Goal: Task Accomplishment & Management: Manage account settings

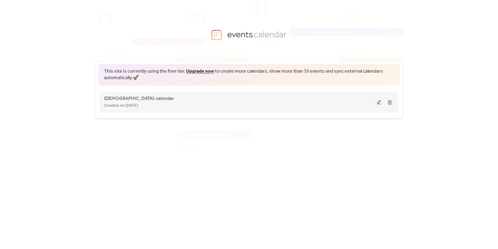
click at [380, 101] on button at bounding box center [379, 101] width 8 height 9
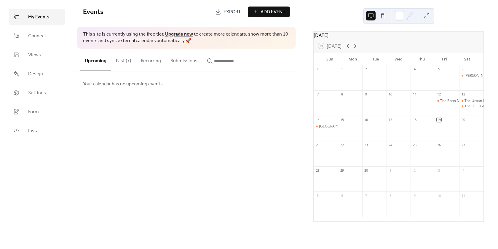
click at [129, 61] on button "Past (7)" at bounding box center [123, 60] width 25 height 22
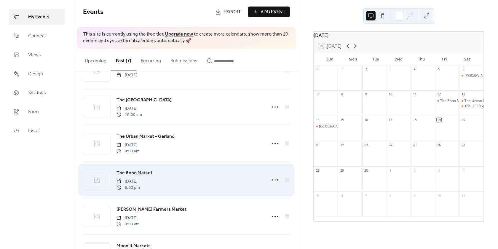
scroll to position [8, 0]
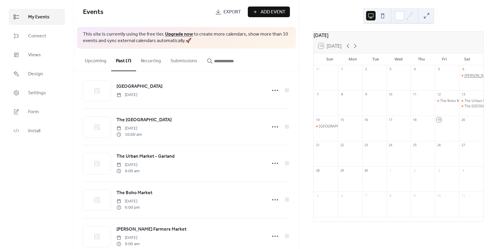
click at [464, 78] on div "[PERSON_NAME] Farmers Market" at bounding box center [491, 75] width 55 height 5
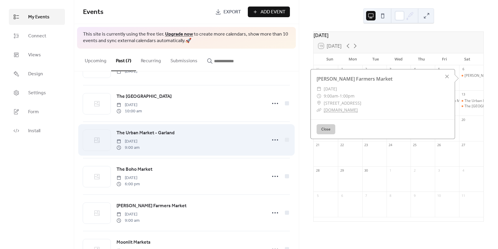
scroll to position [97, 0]
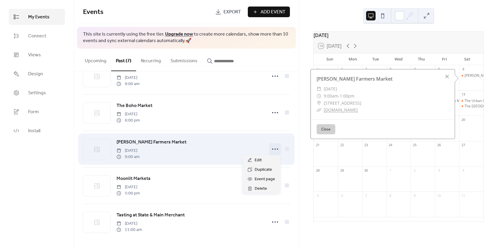
click at [274, 148] on circle at bounding box center [274, 148] width 1 height 1
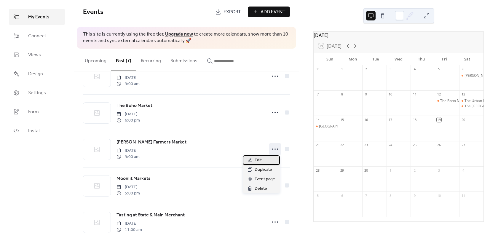
click at [258, 160] on span "Edit" at bounding box center [257, 160] width 7 height 7
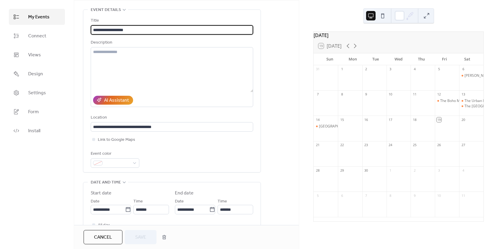
scroll to position [89, 0]
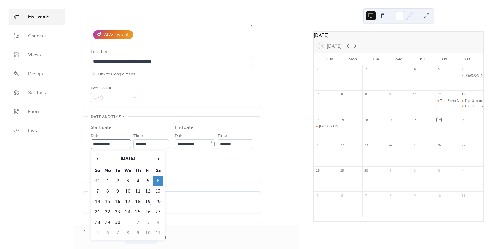
click at [126, 145] on icon at bounding box center [128, 144] width 6 height 6
click at [125, 145] on input "**********" at bounding box center [108, 143] width 34 height 9
click at [156, 201] on td "20" at bounding box center [157, 202] width 9 height 10
type input "**********"
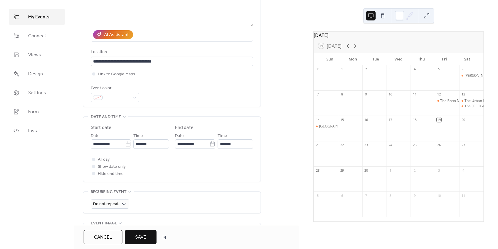
click at [147, 235] on button "Save" at bounding box center [141, 237] width 32 height 14
